Goal: Task Accomplishment & Management: Use online tool/utility

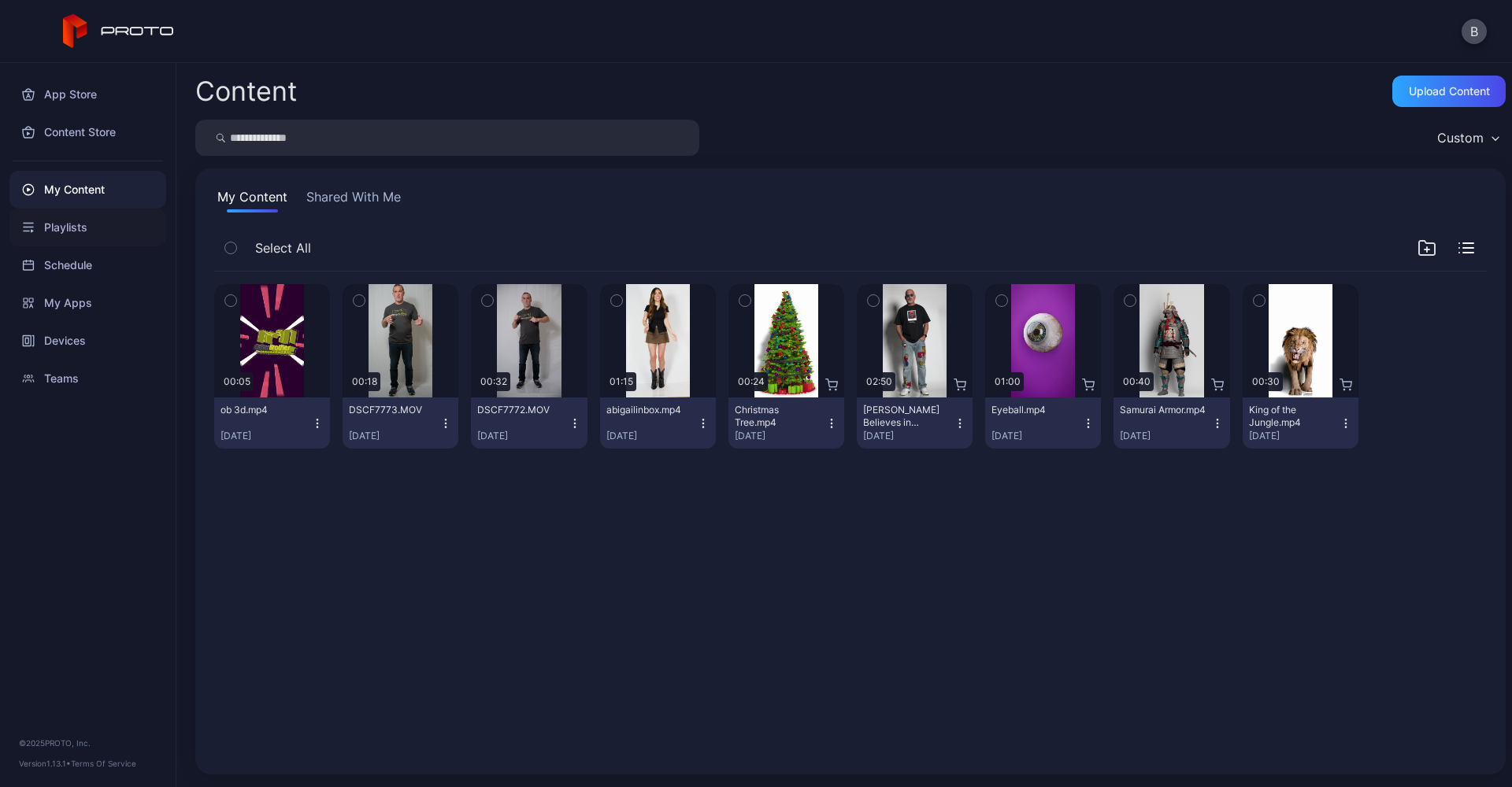
click at [105, 229] on div "Playlists" at bounding box center [88, 227] width 157 height 38
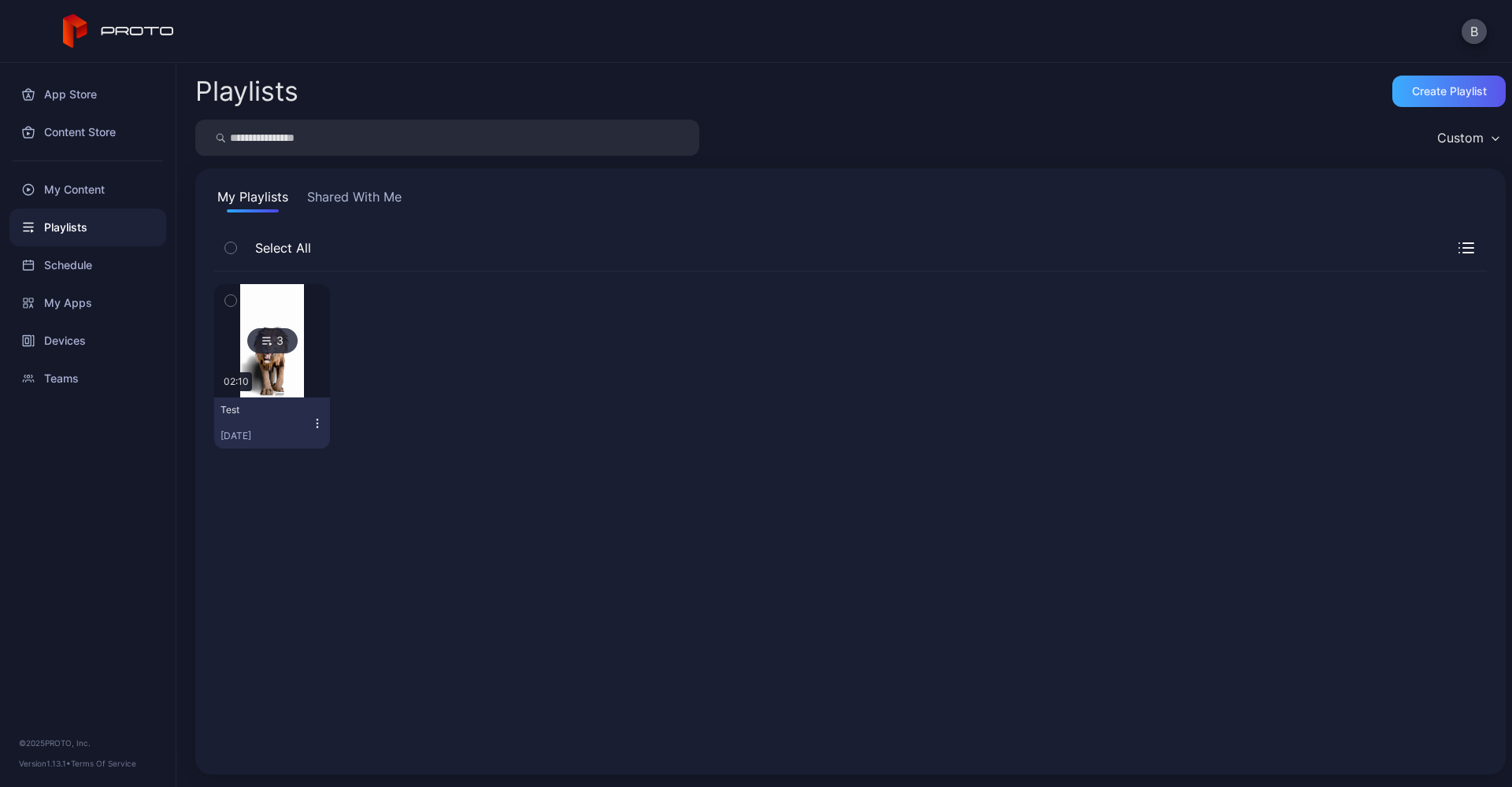
click at [1421, 96] on div "Create Playlist" at bounding box center [1449, 91] width 75 height 12
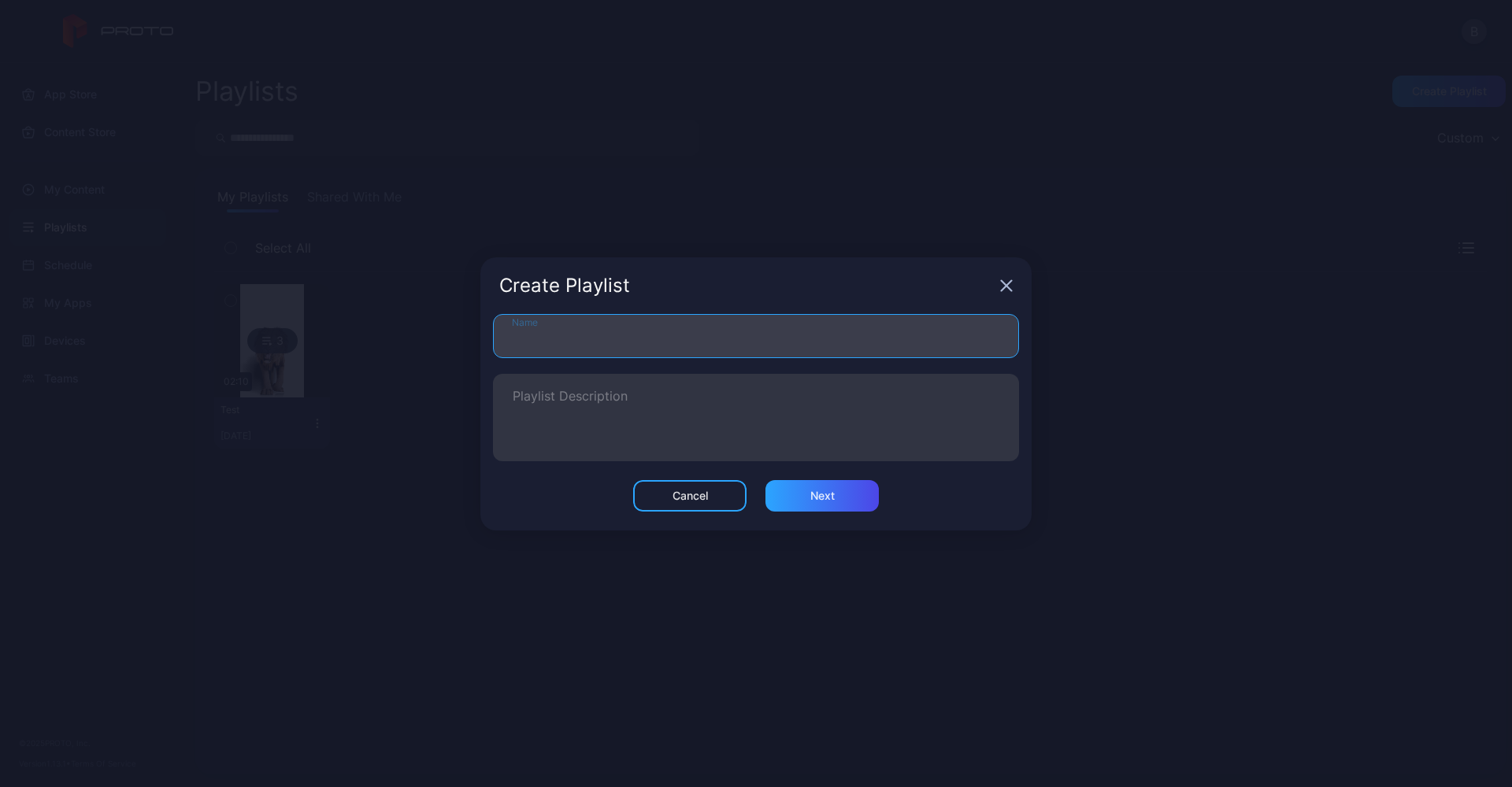
click at [733, 330] on input "Name" at bounding box center [756, 336] width 526 height 44
type input "**********"
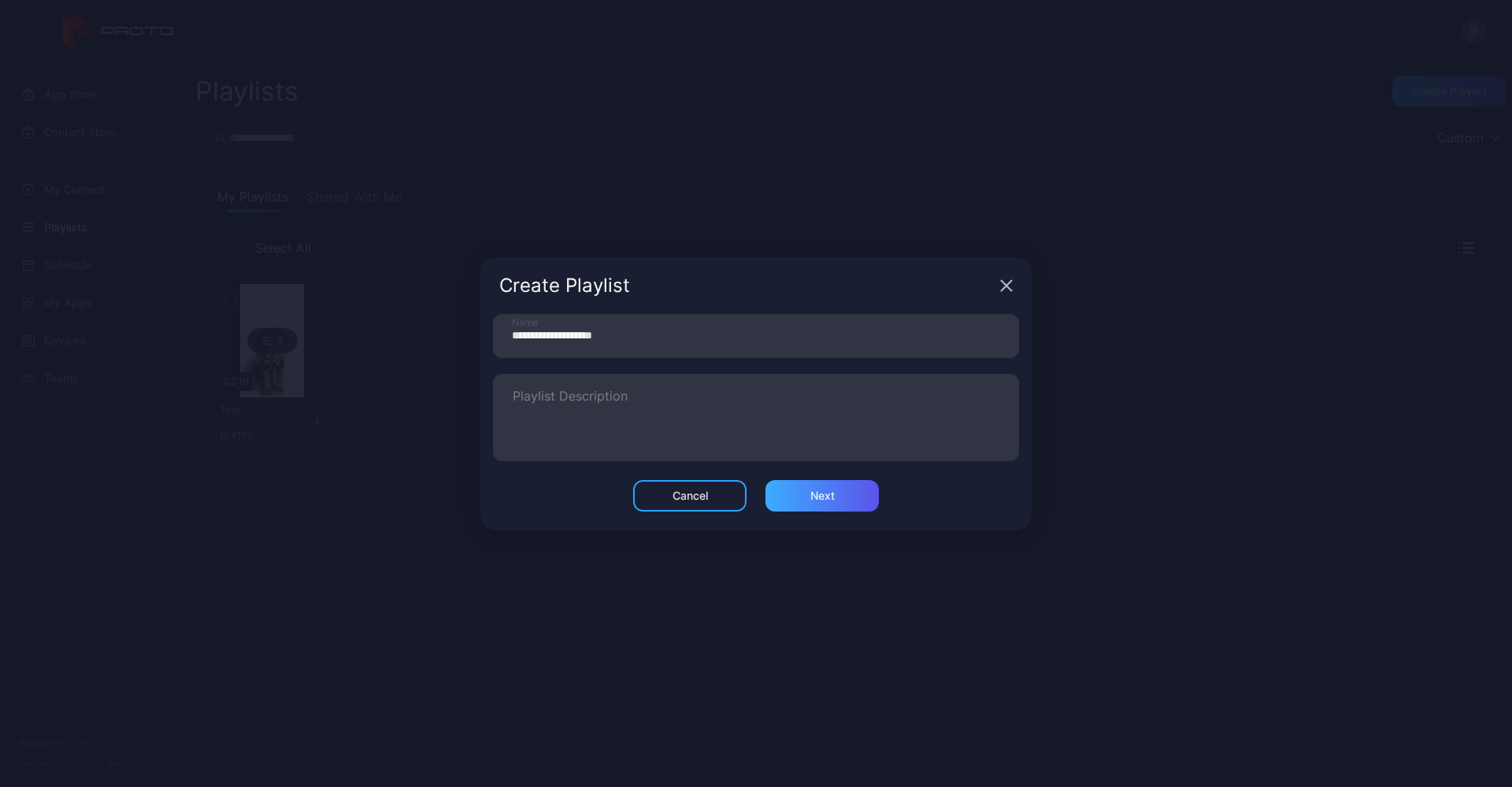
click at [797, 492] on div "Next" at bounding box center [821, 496] width 114 height 32
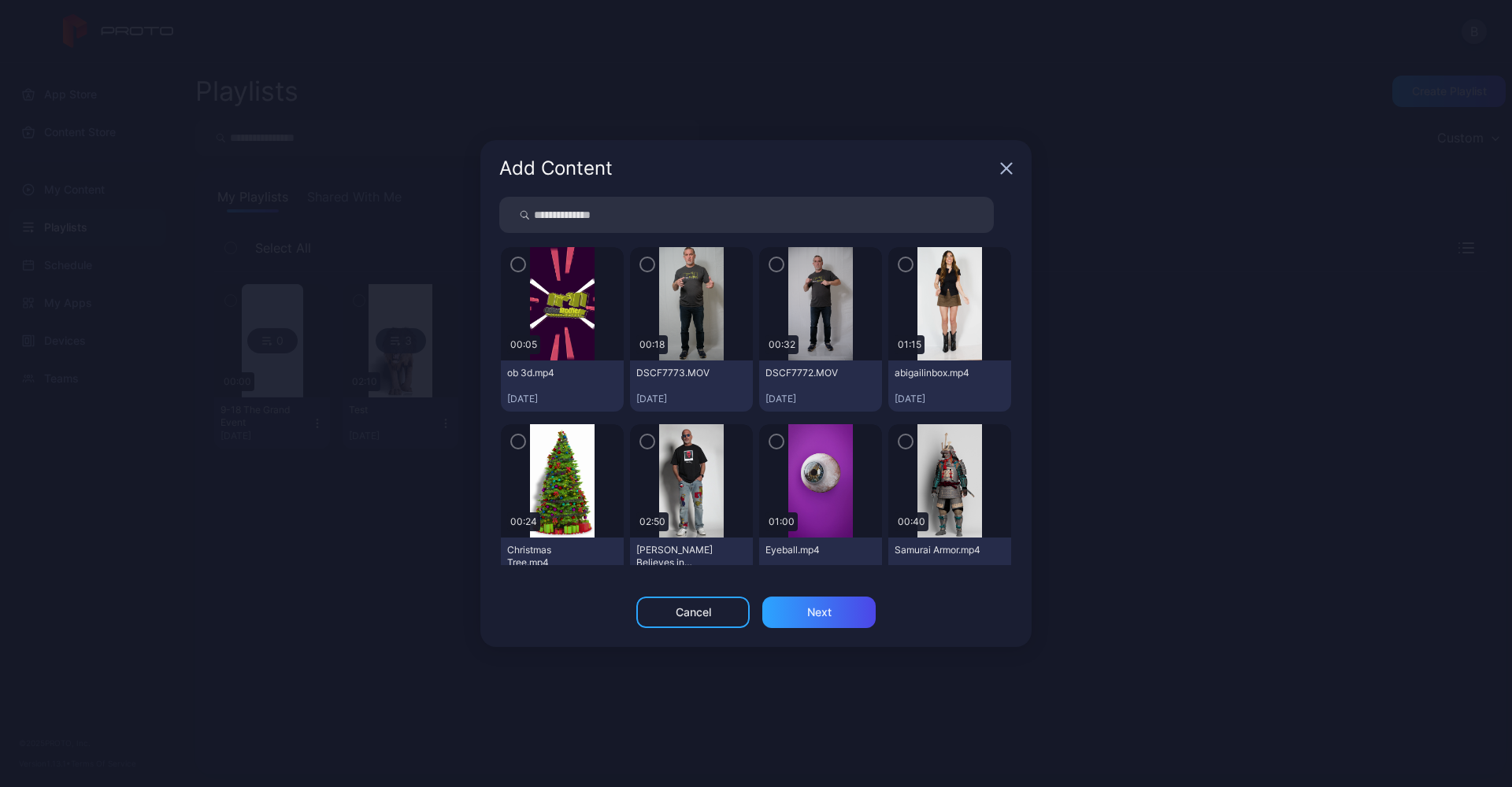
click at [514, 257] on icon "button" at bounding box center [518, 265] width 12 height 17
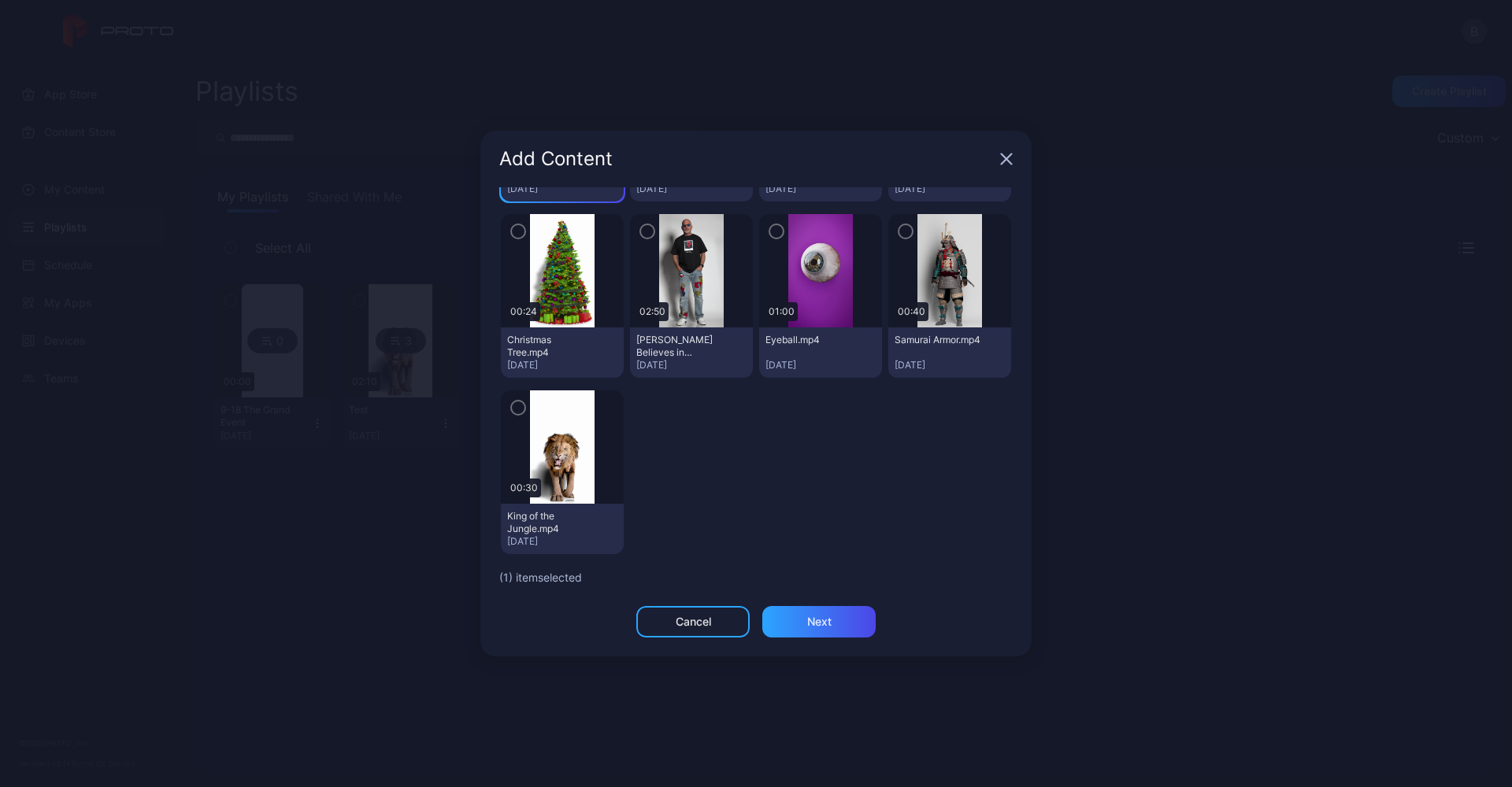
scroll to position [201, 0]
click at [518, 403] on icon "button" at bounding box center [518, 408] width 12 height 17
click at [789, 616] on div "Next" at bounding box center [819, 622] width 114 height 32
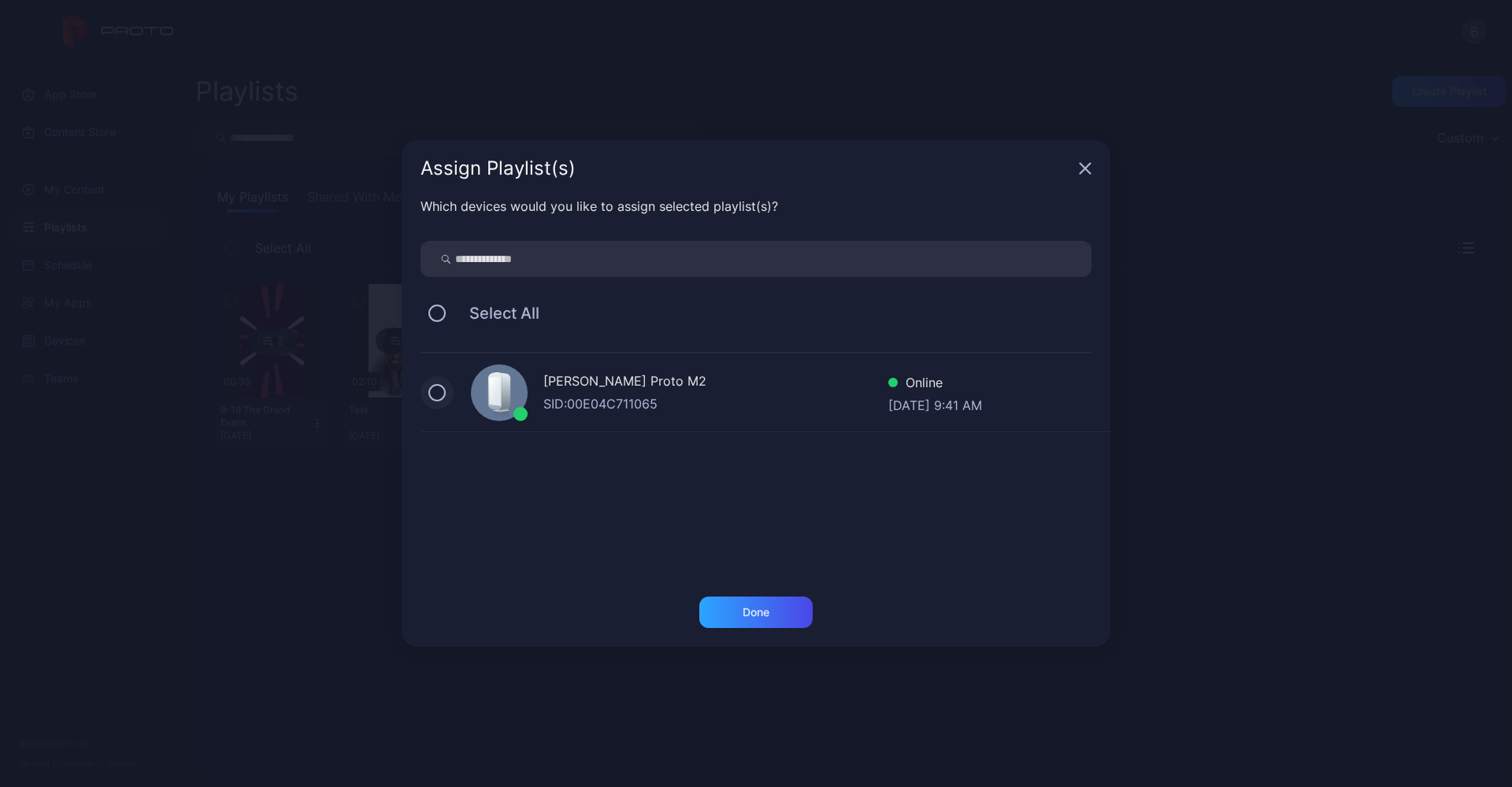
click at [437, 393] on button at bounding box center [437, 393] width 17 height 17
click at [733, 621] on div "Done" at bounding box center [756, 612] width 114 height 32
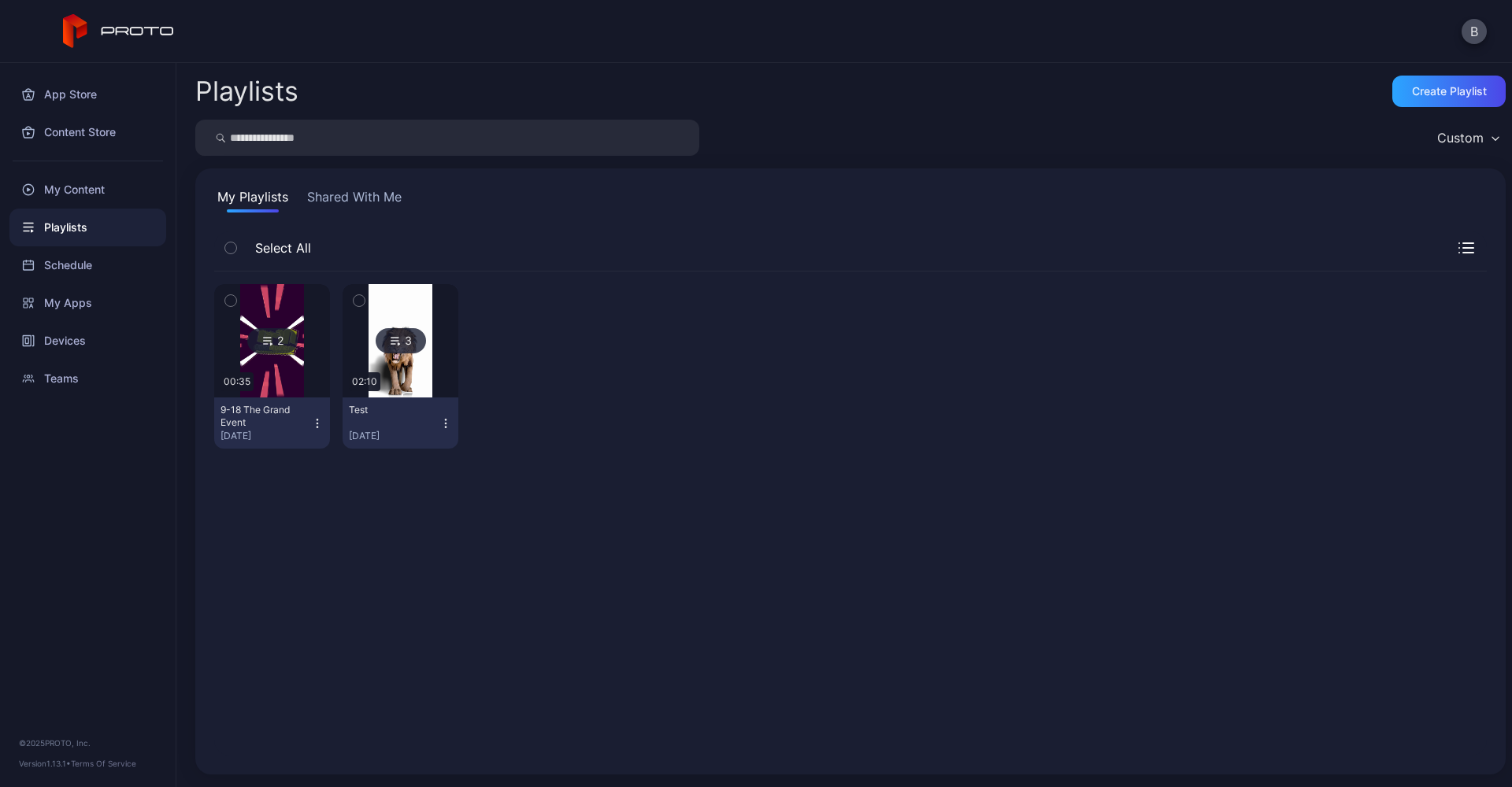
click at [1448, 253] on div "Select All" at bounding box center [850, 251] width 1272 height 40
click at [1463, 248] on icon "button" at bounding box center [1468, 248] width 11 height 0
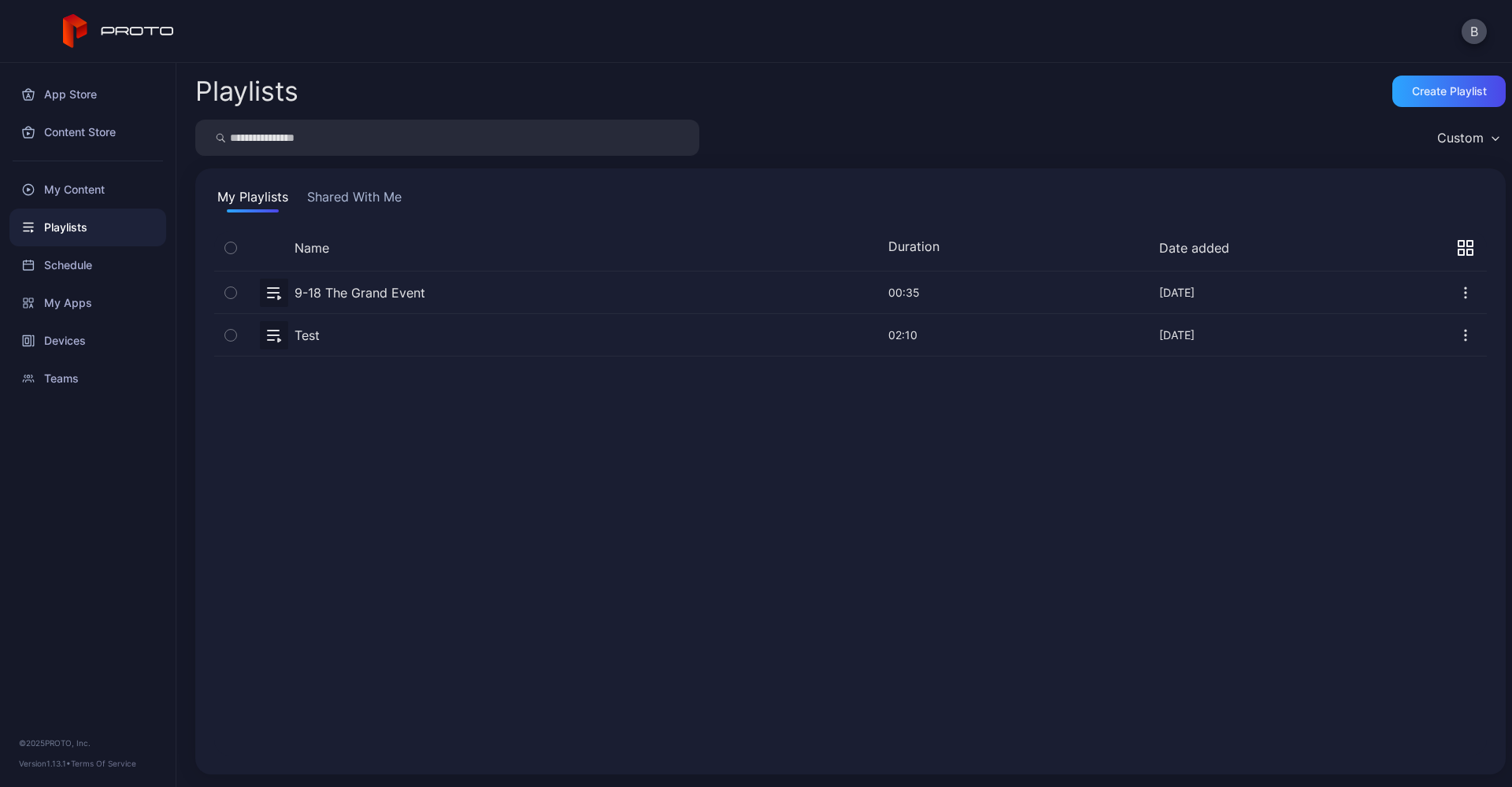
click at [1465, 288] on icon "button" at bounding box center [1466, 288] width 2 height 2
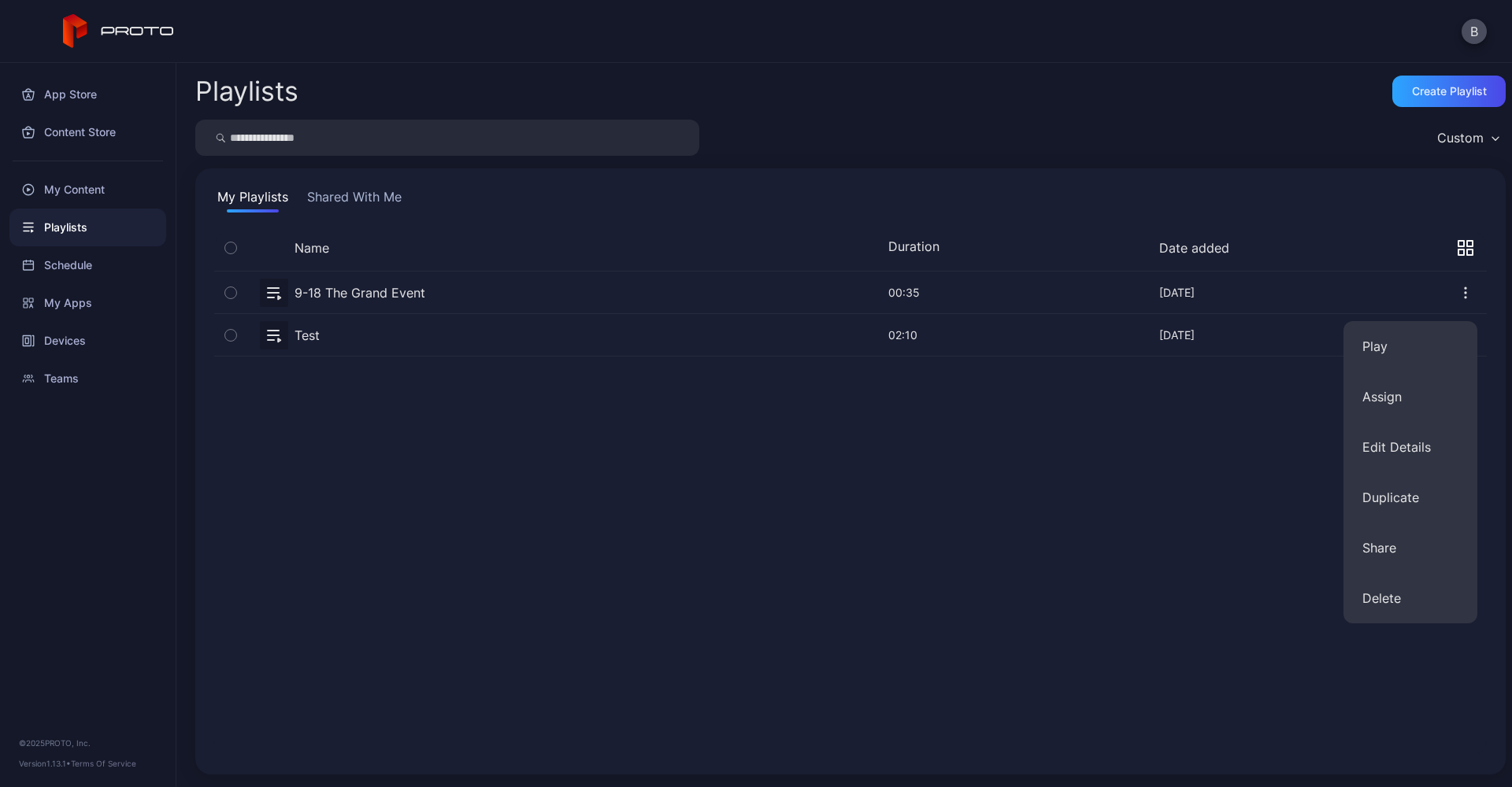
click at [231, 295] on icon "button" at bounding box center [231, 293] width 11 height 17
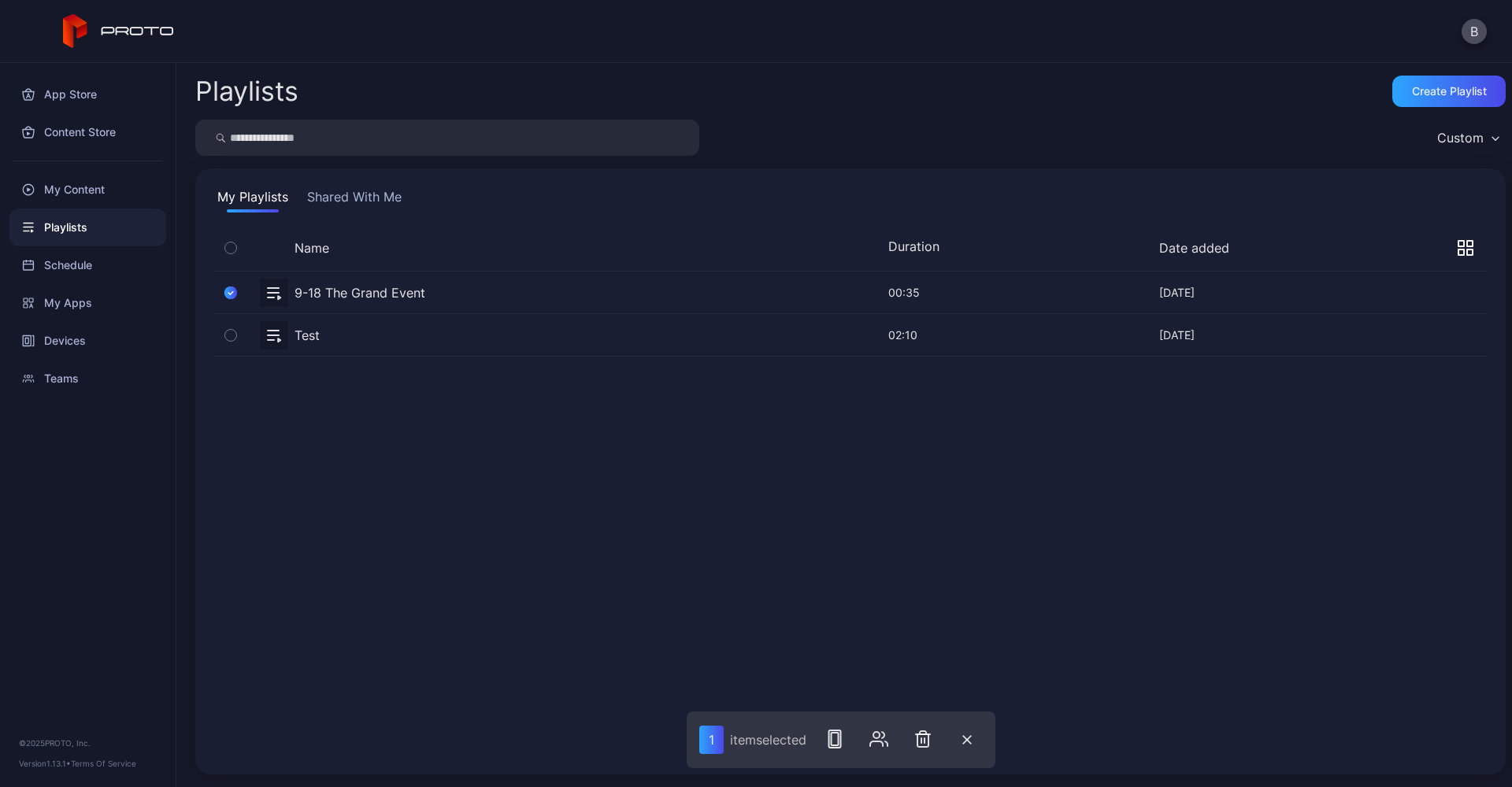
click at [280, 303] on div at bounding box center [274, 293] width 29 height 29
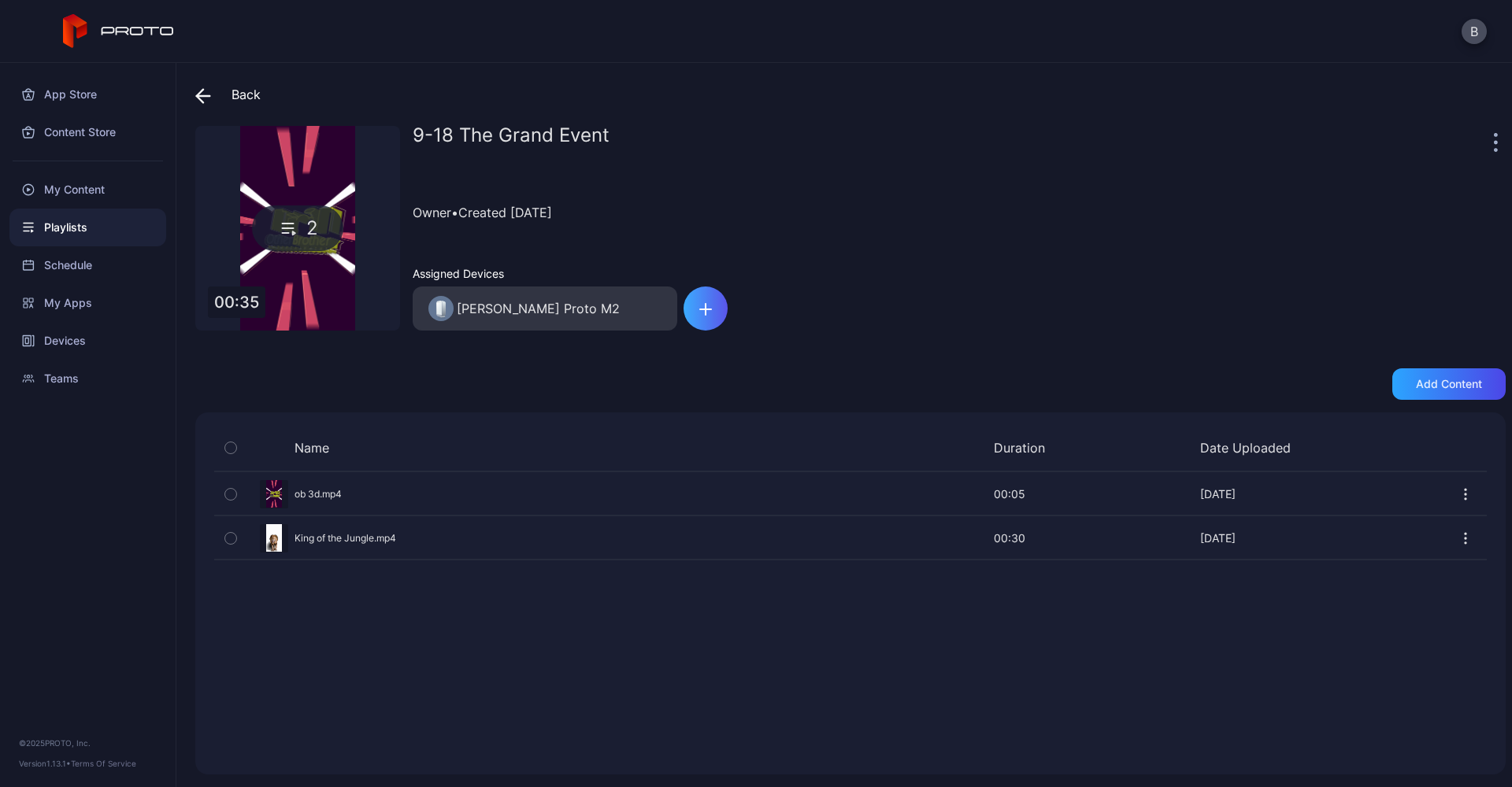
click at [714, 315] on div "button" at bounding box center [706, 308] width 44 height 44
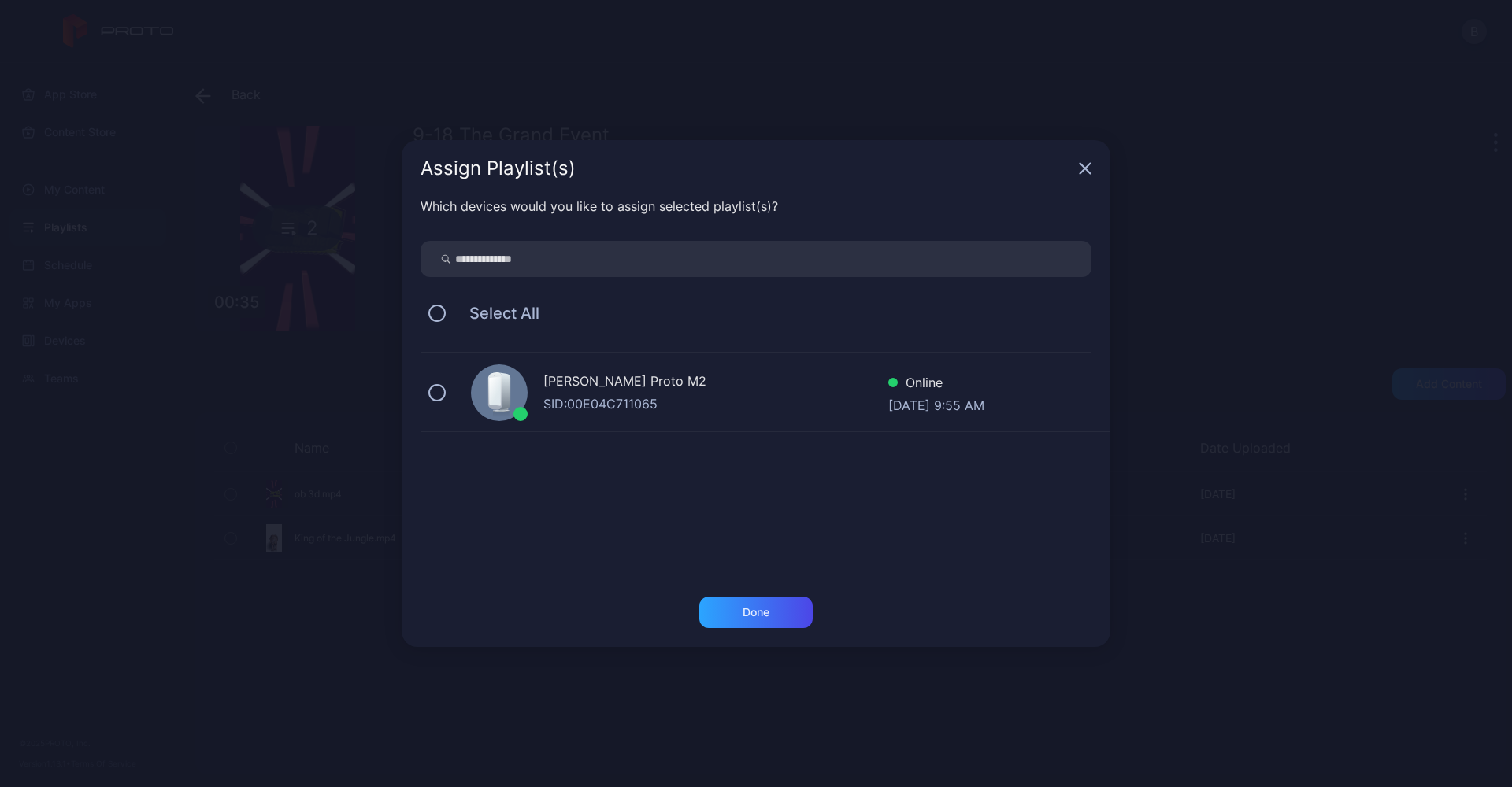
click at [1082, 173] on icon "button" at bounding box center [1084, 168] width 12 height 12
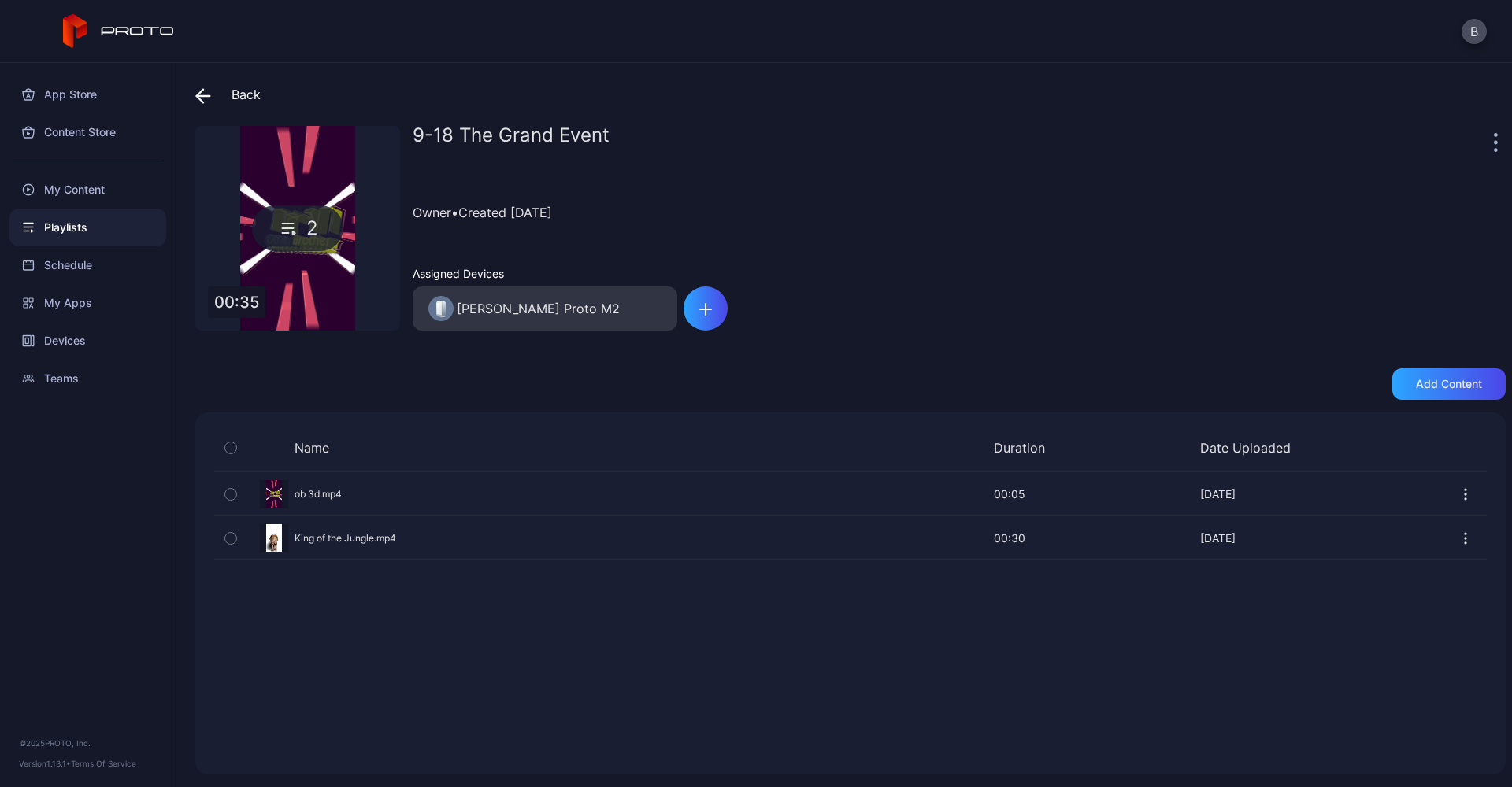
click at [235, 493] on icon "button" at bounding box center [231, 495] width 11 height 17
